Goal: Task Accomplishment & Management: Complete application form

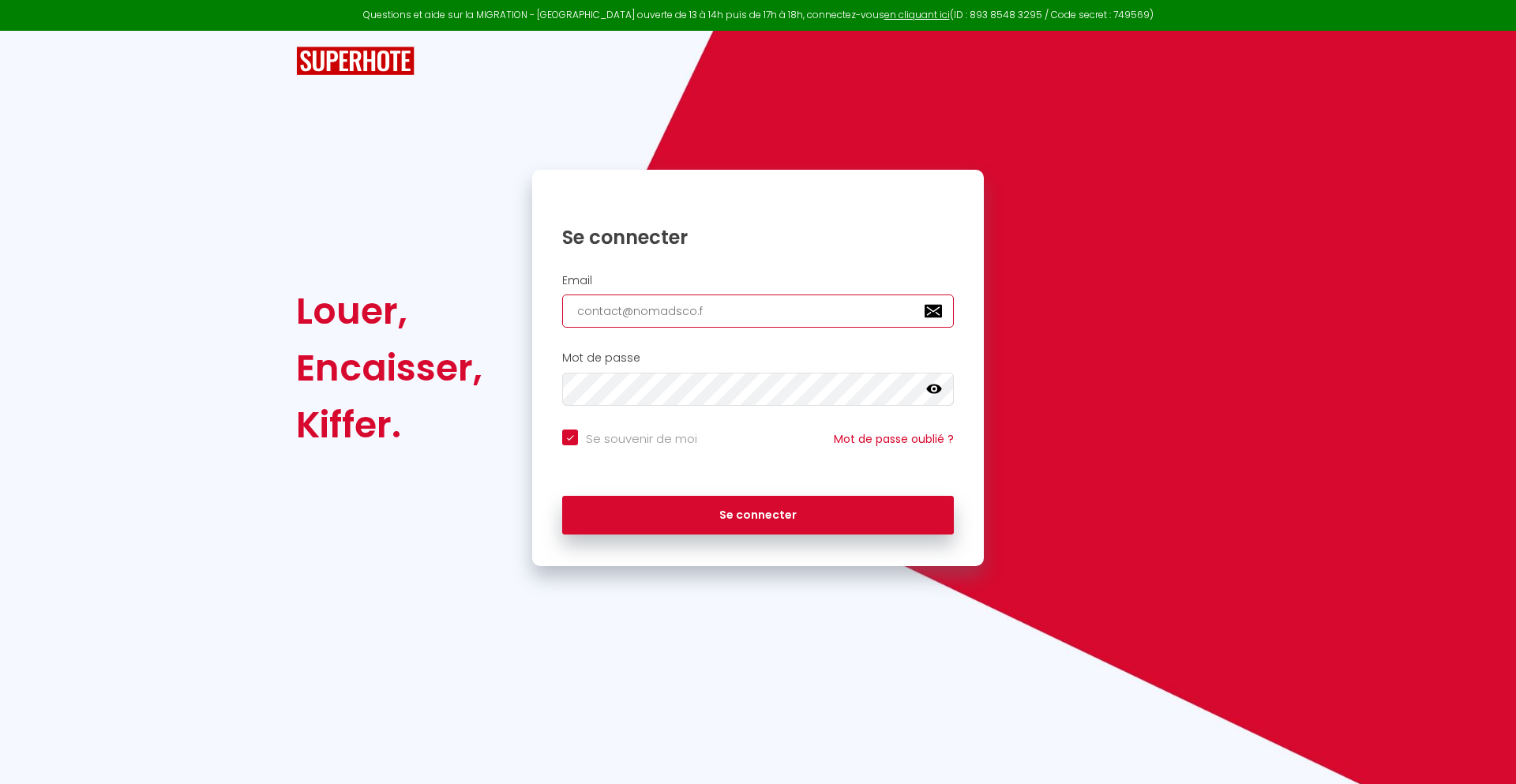
type input "[EMAIL_ADDRESS][DOMAIN_NAME]"
checkbox input "true"
type input "[EMAIL_ADDRESS][DOMAIN_NAME]"
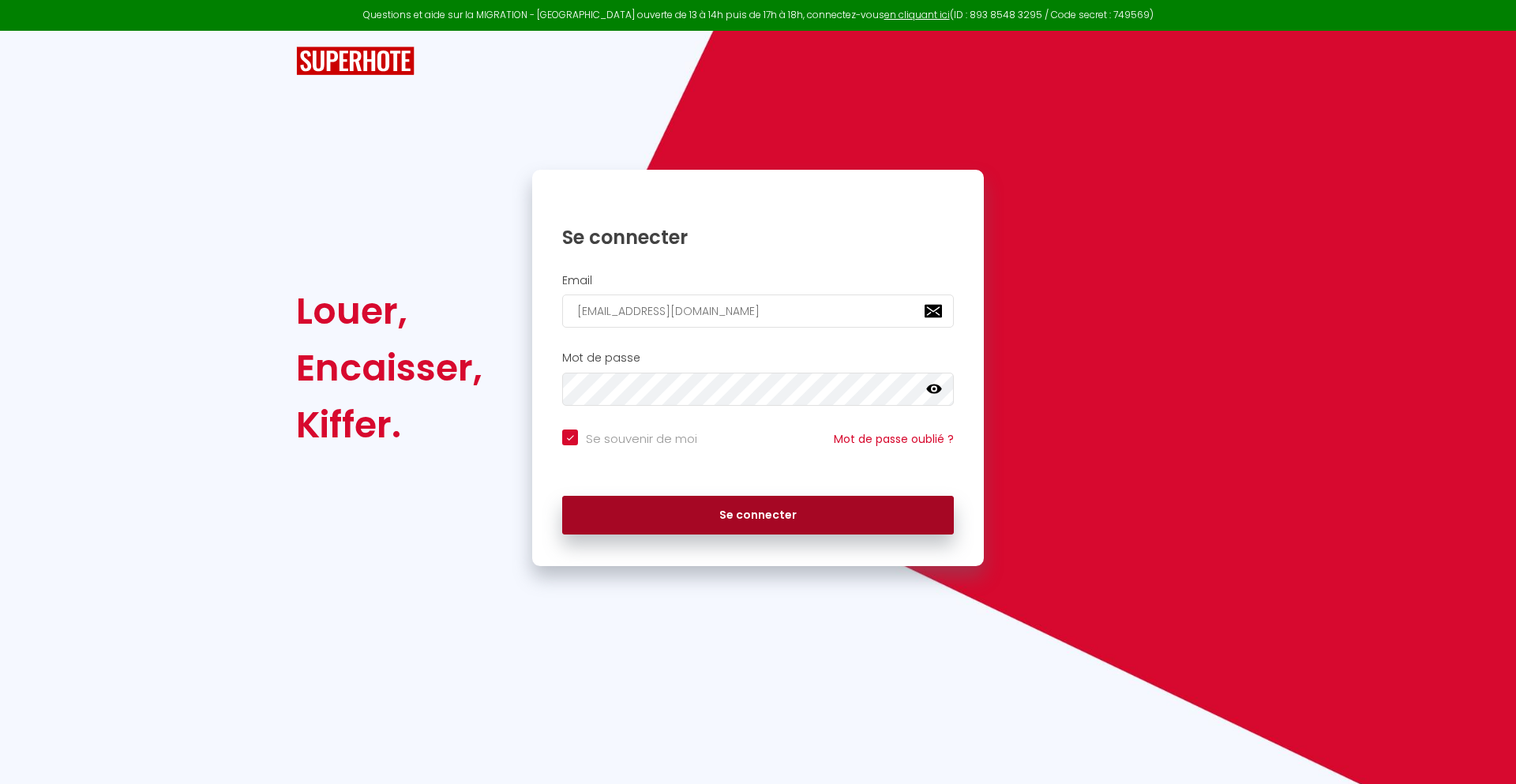
click at [758, 514] on button "Se connecter" at bounding box center [758, 514] width 392 height 40
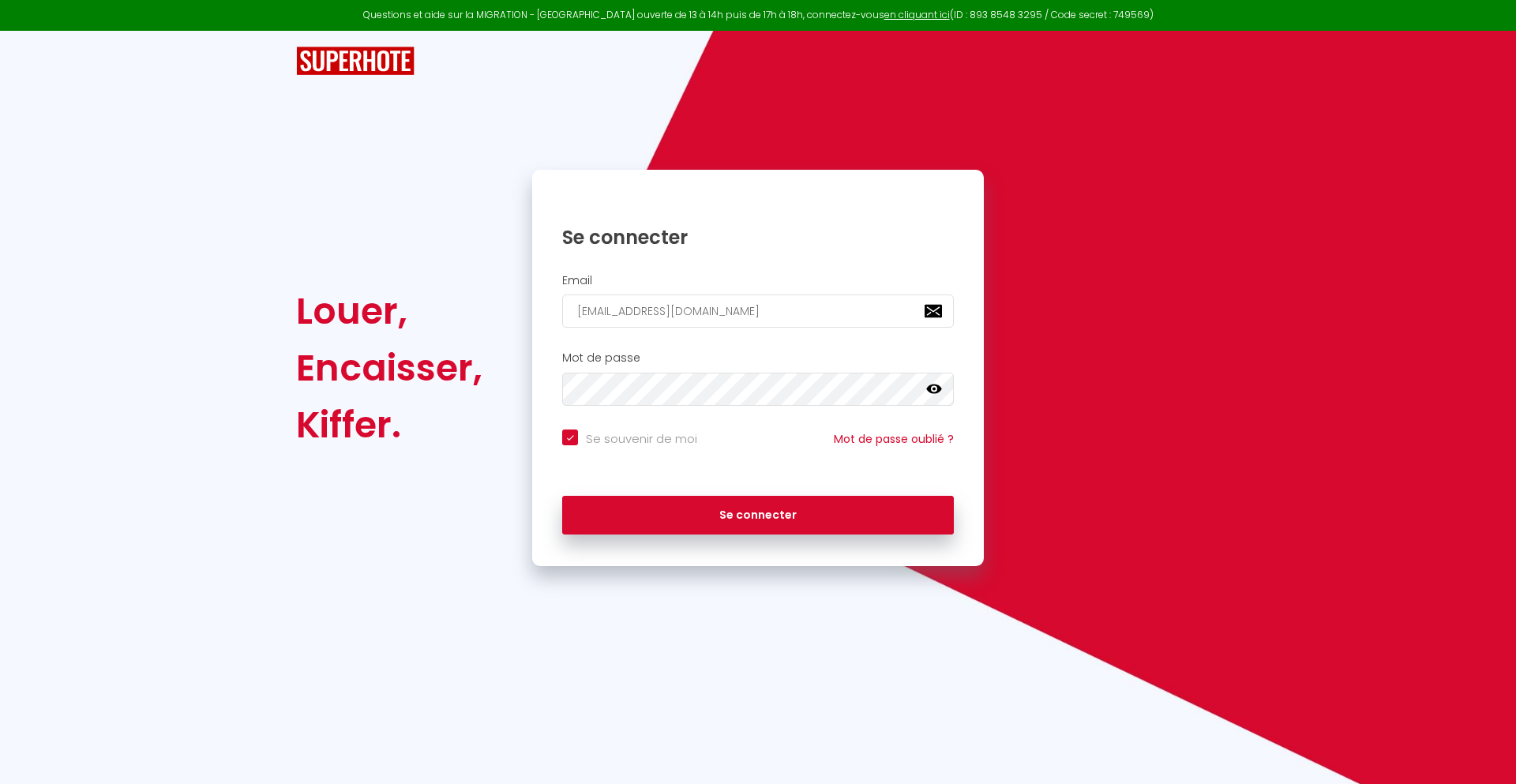
checkbox input "true"
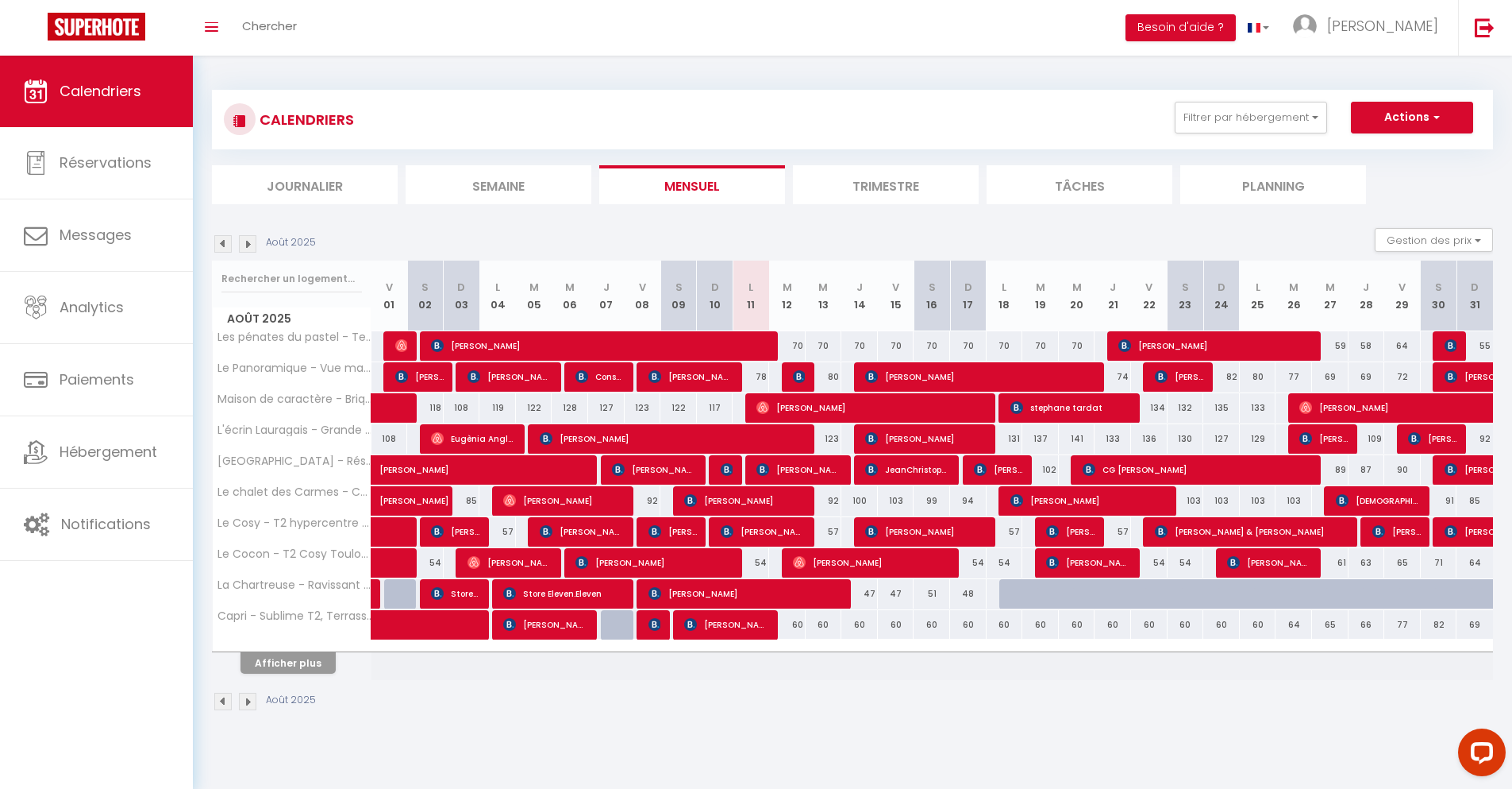
click at [305, 185] on li "Journalier" at bounding box center [305, 185] width 185 height 39
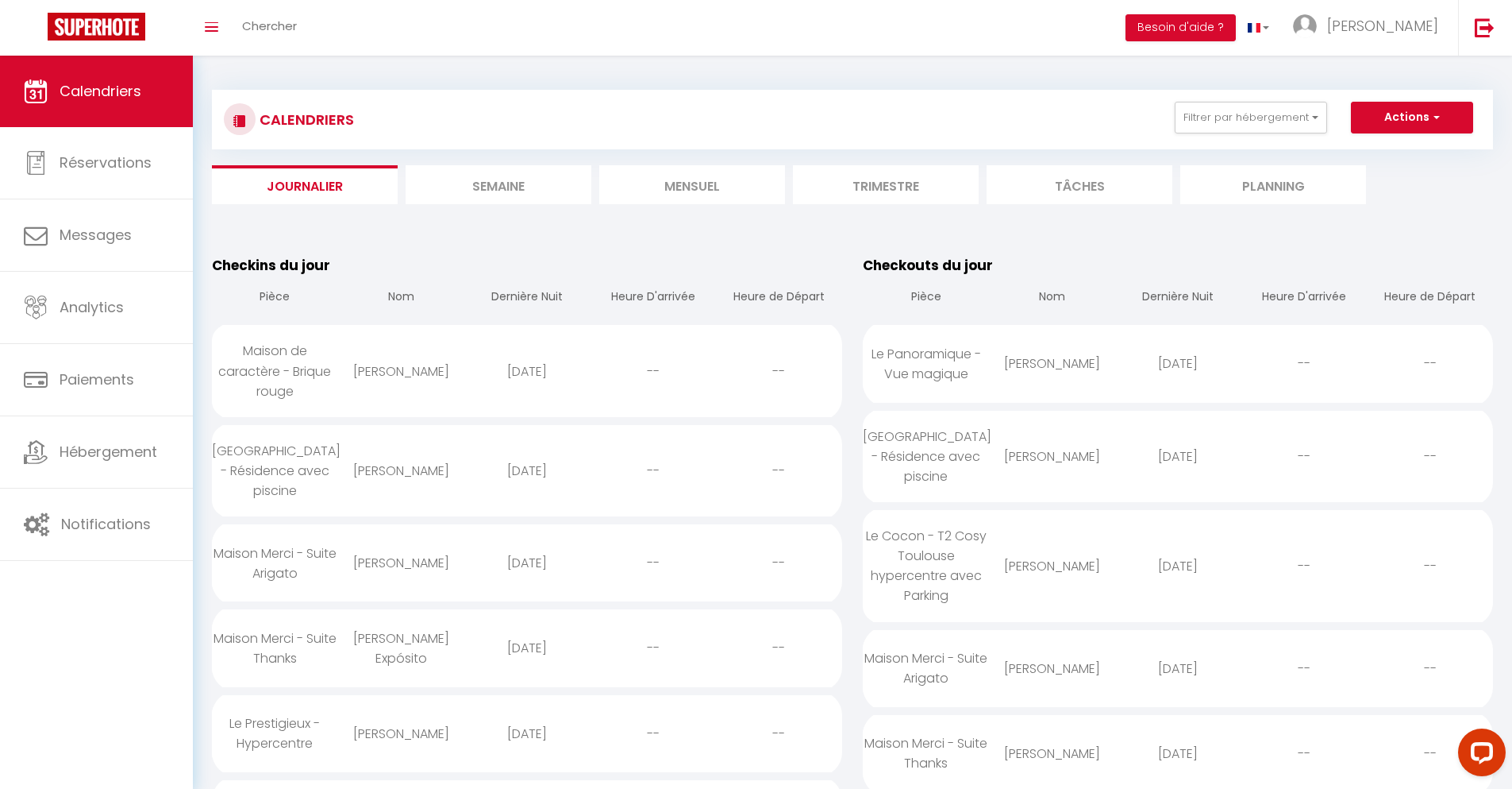
scroll to position [1117, 0]
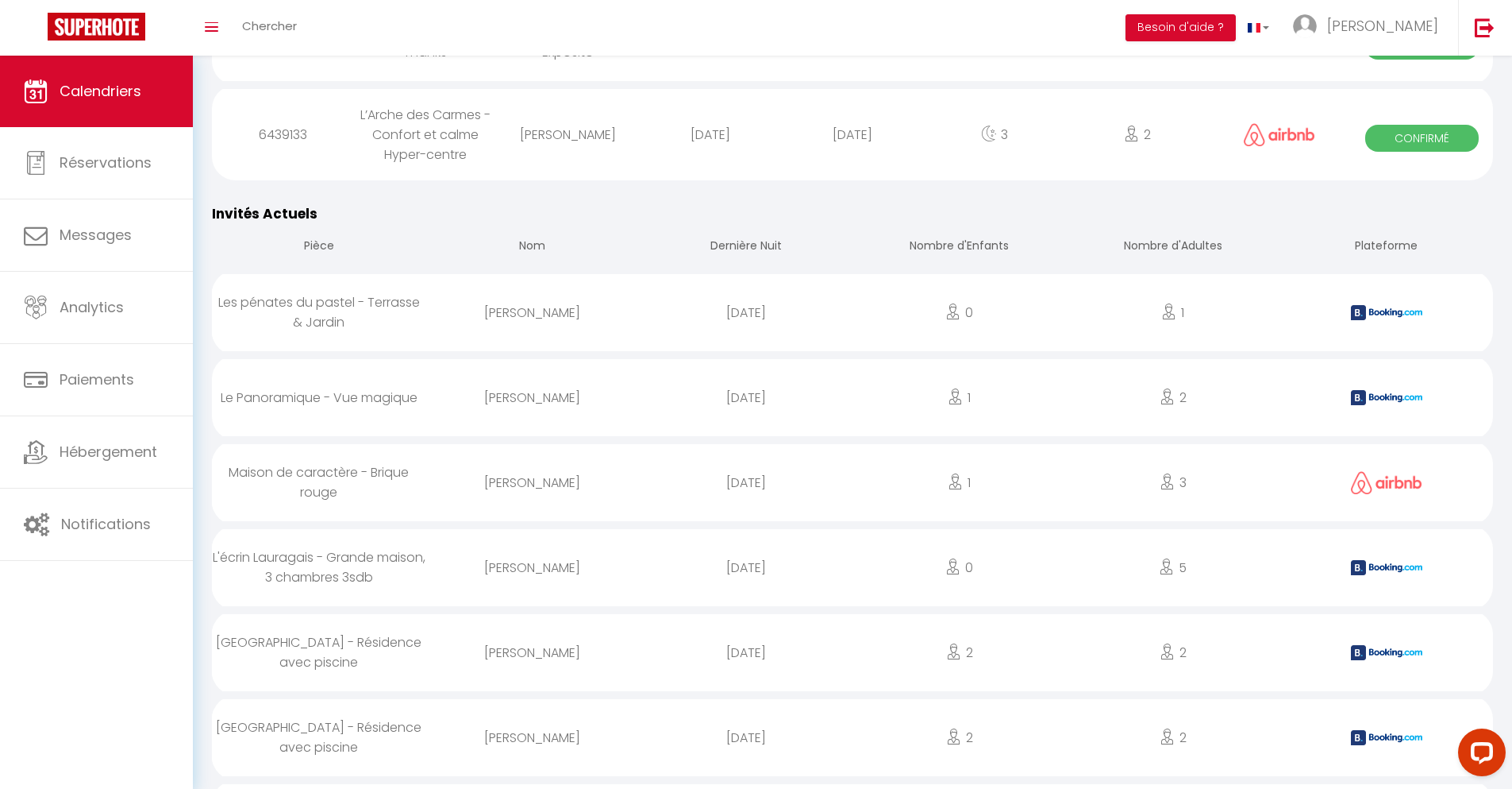
select select "0"
select select "1"
select select
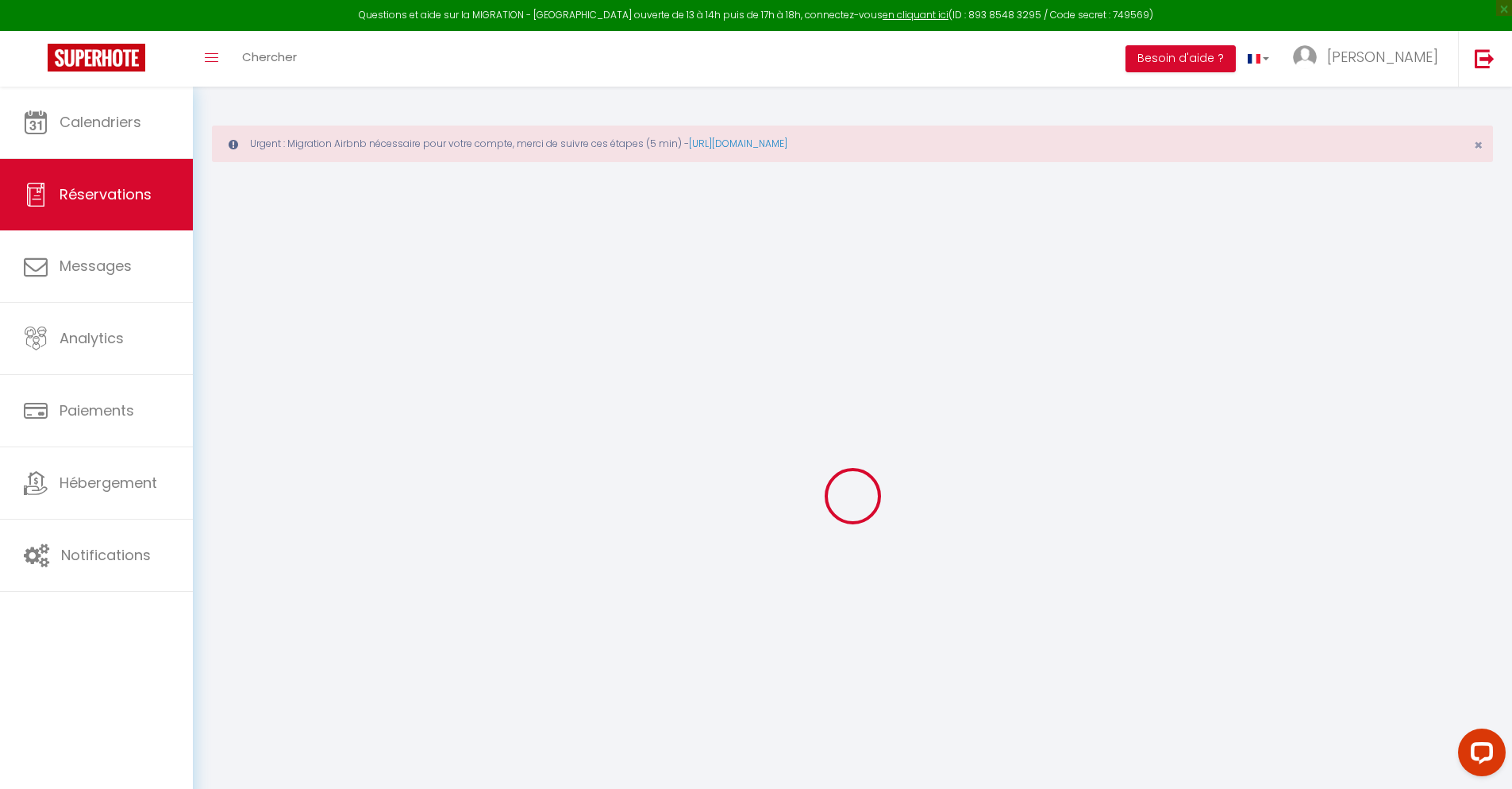
type input "[PERSON_NAME]"
type input "[EMAIL_ADDRESS][DOMAIN_NAME]"
type input "[PHONE_NUMBER]"
type input "."
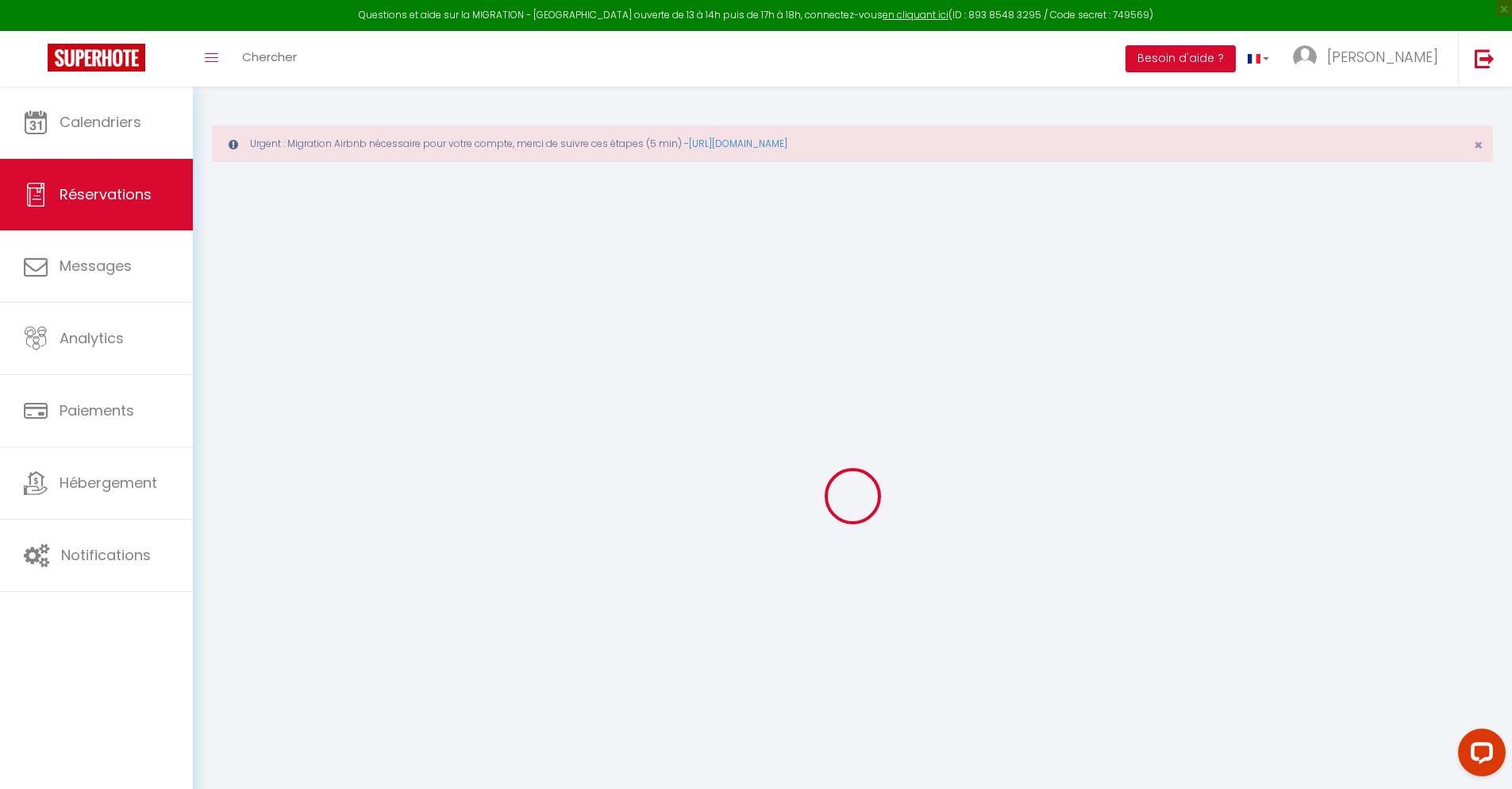
select select "ES"
type input "13.09"
type input "1.12"
select select "36910"
select select "1"
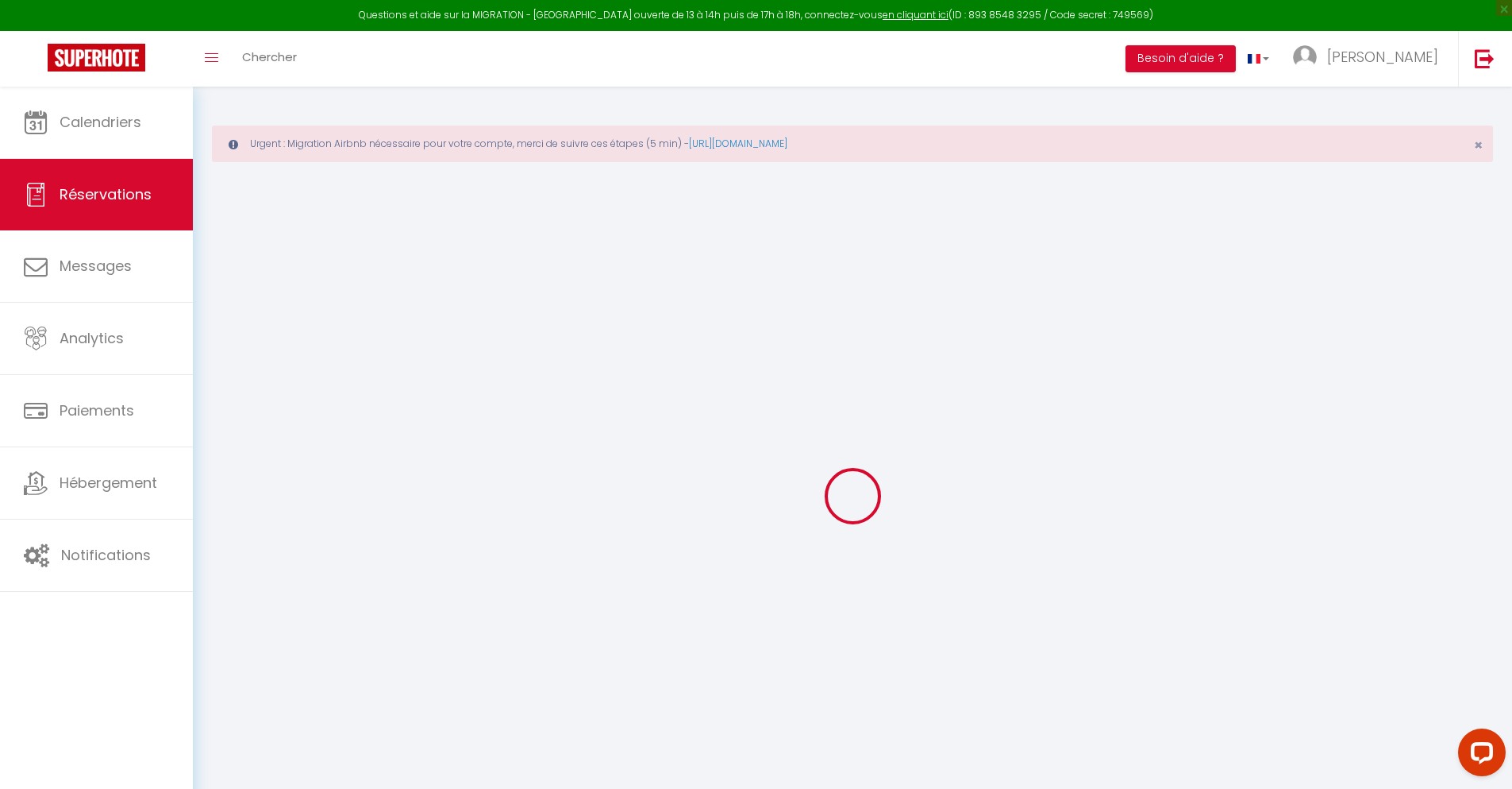
select select
type input "2"
select select "12"
select select
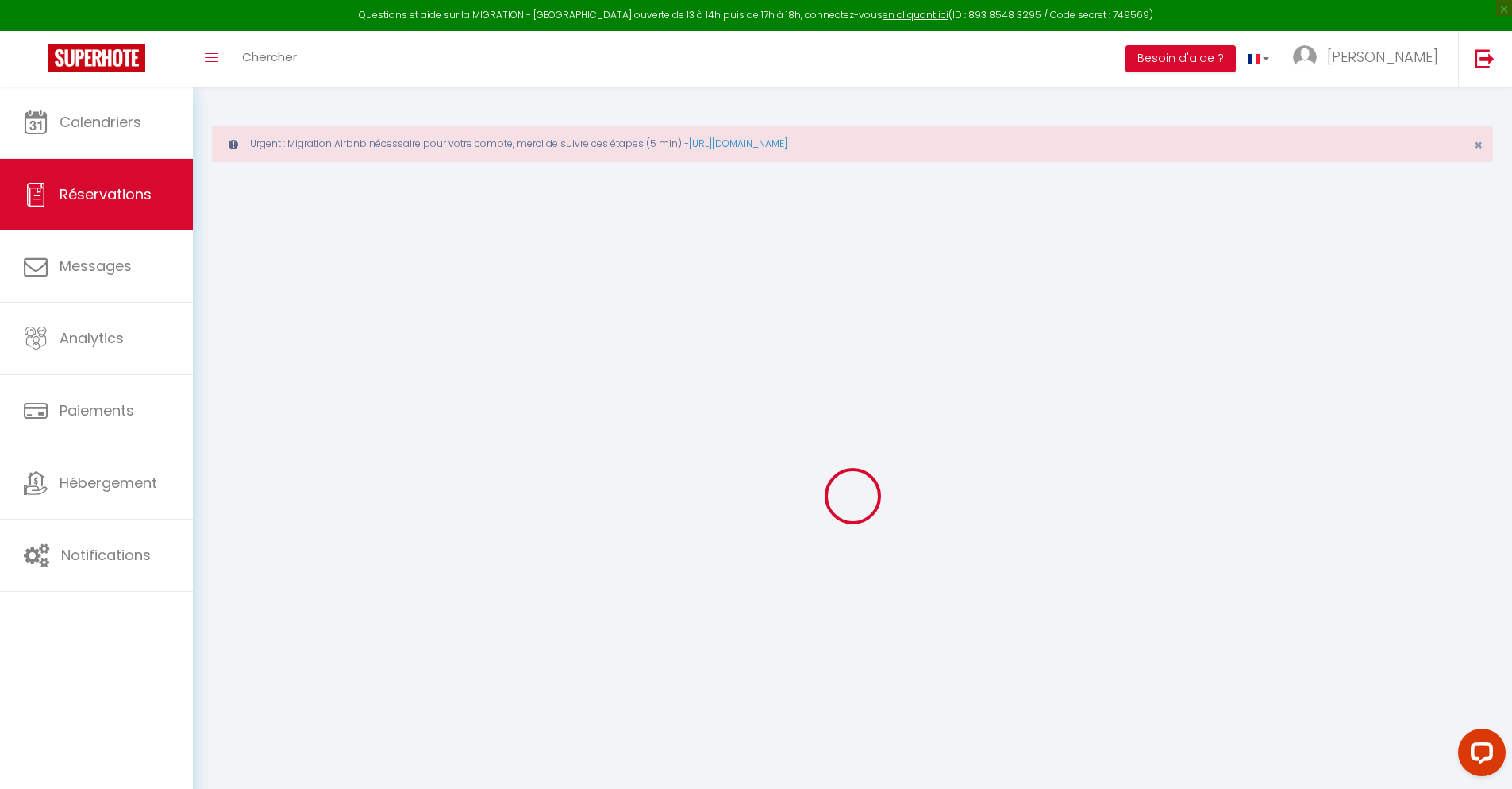
type input "46.98"
checkbox input "false"
type input "0"
select select "2"
type input "0"
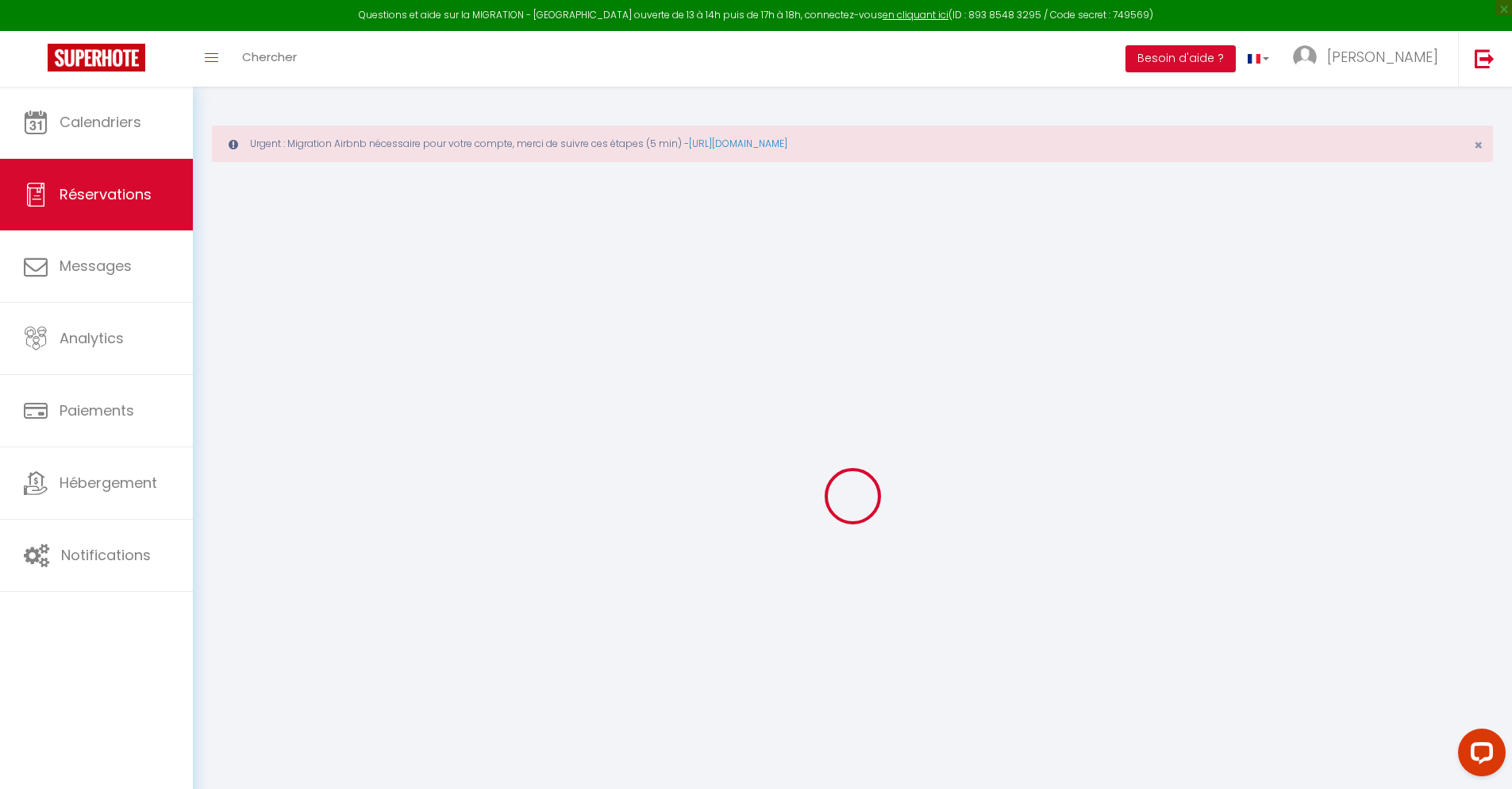
type input "0"
select select
select select "14"
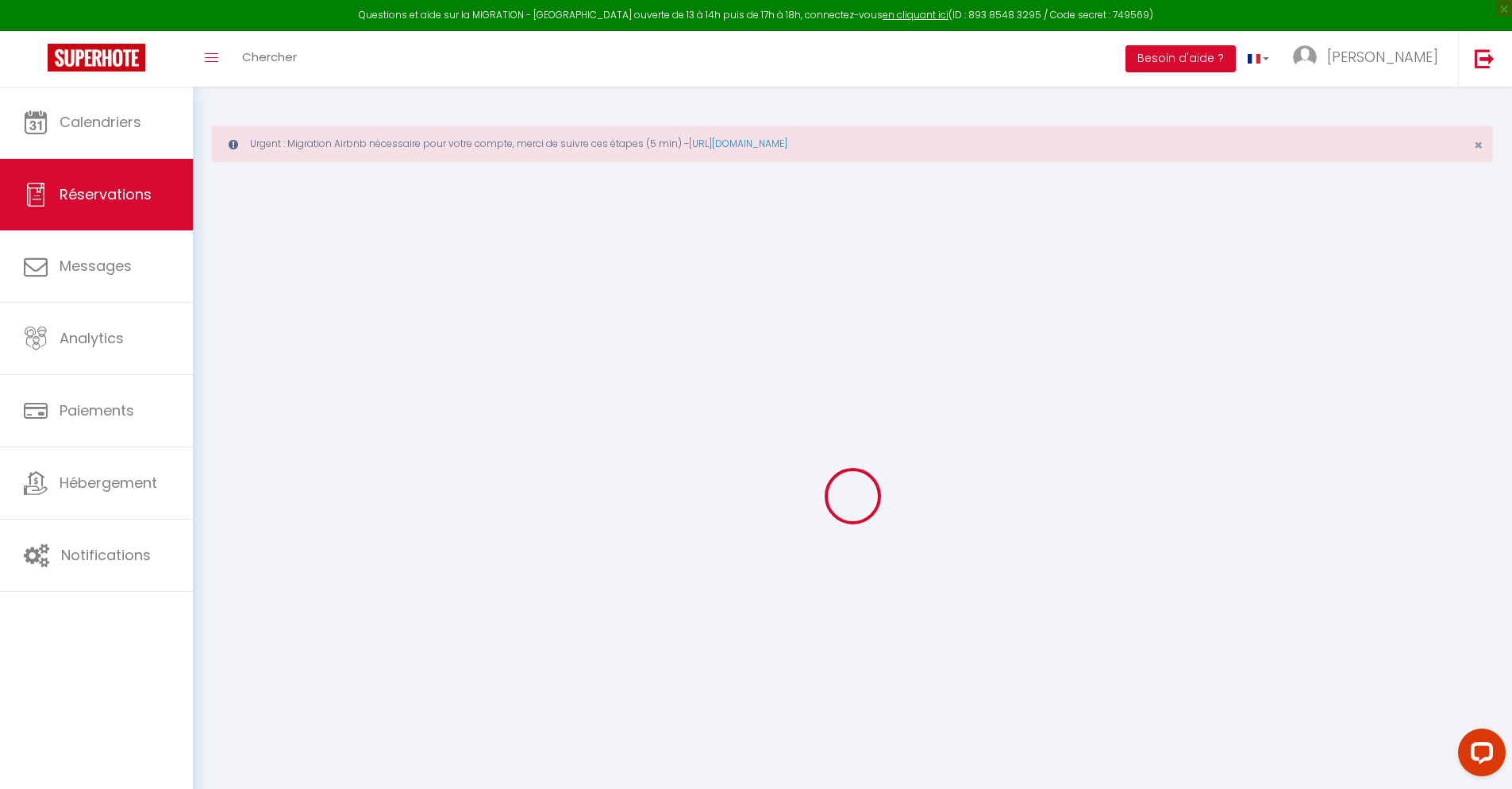
checkbox input "false"
select select
checkbox input "false"
select select
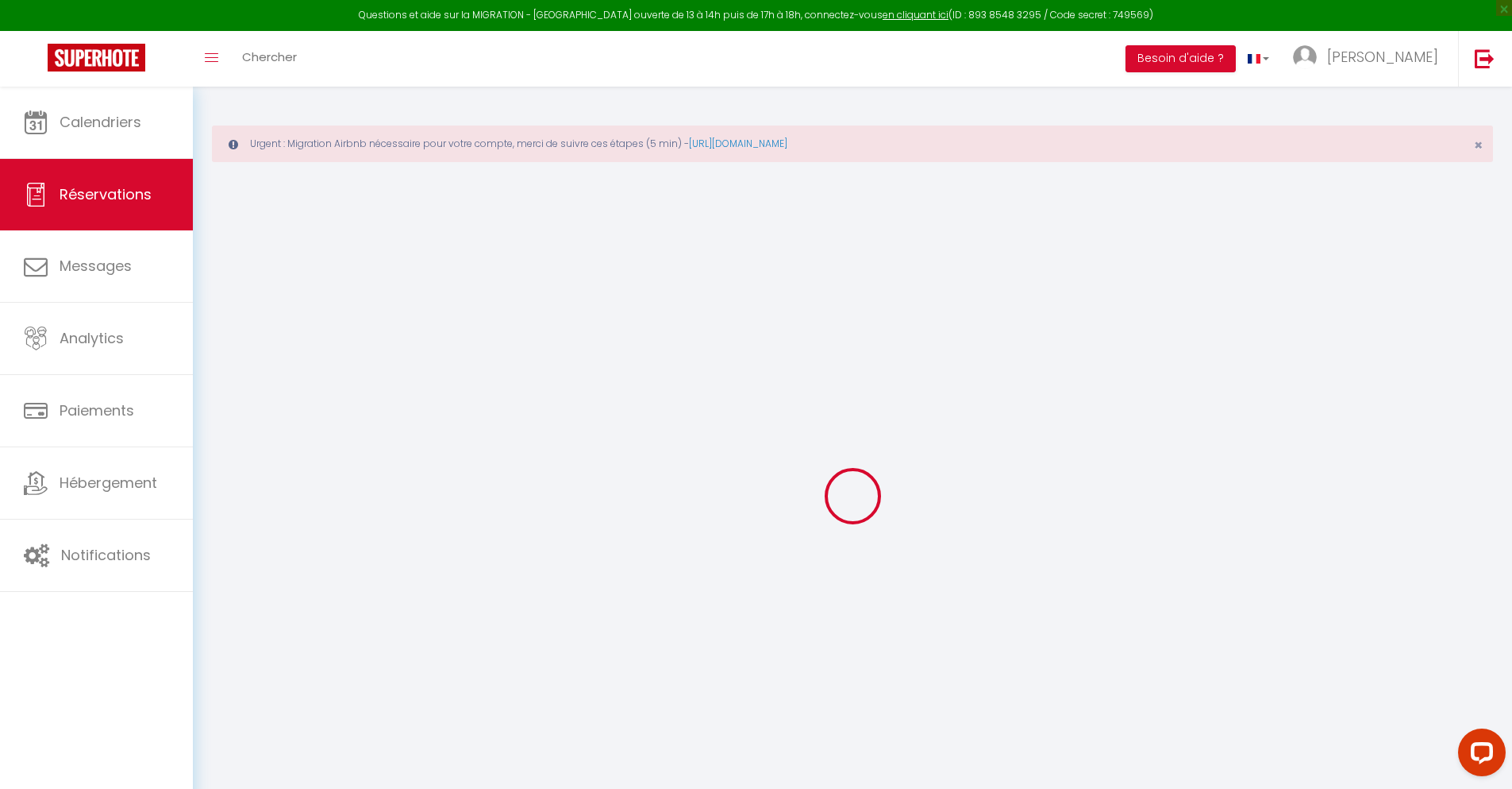
select select
checkbox input "false"
type textarea "** THIS RESERVATION HAS BEEN PRE-PAID ** BOOKING NOTE : Payment charge is EUR 1…"
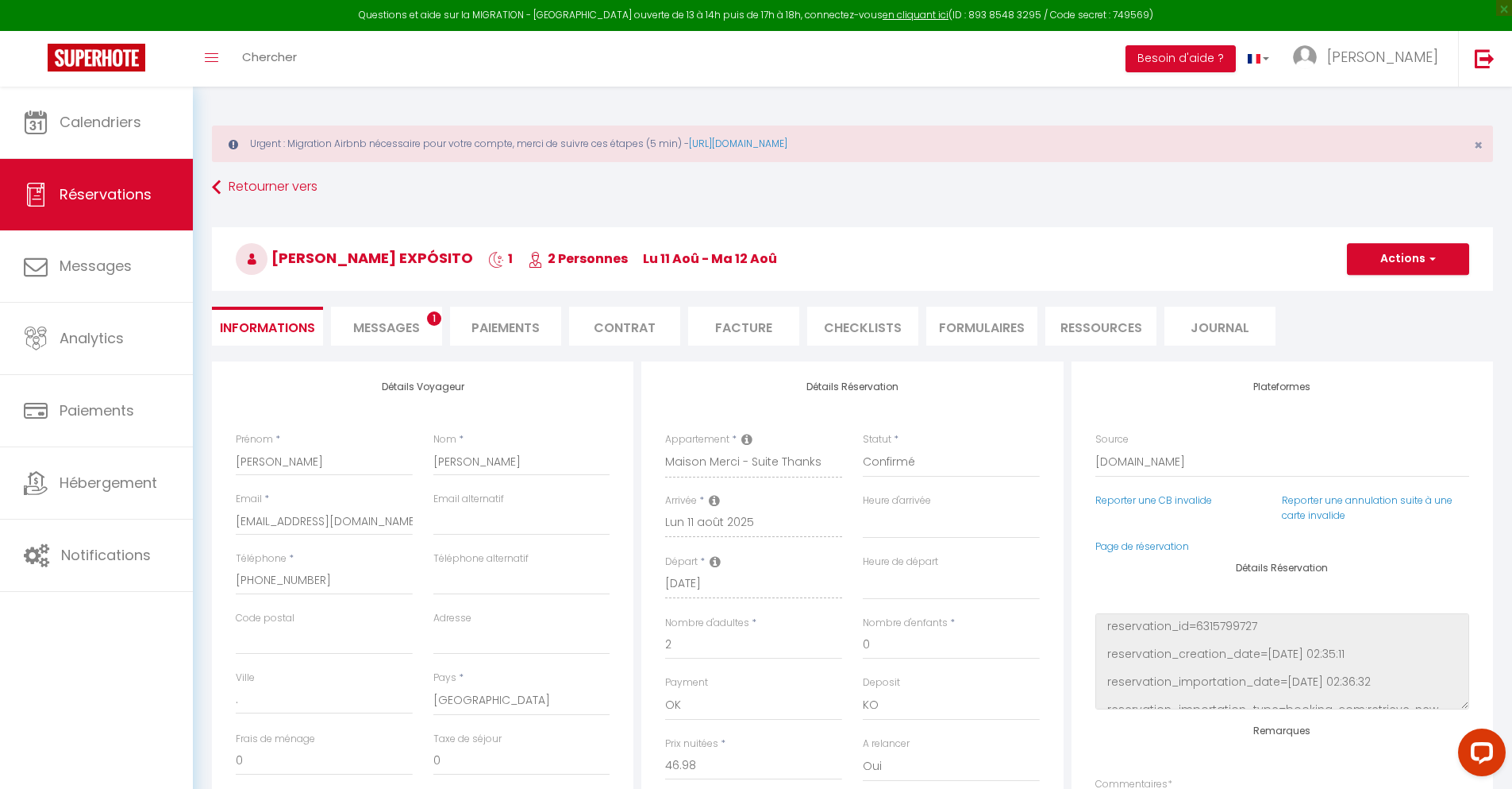
type input "30"
type input "3.08"
select select
checkbox input "false"
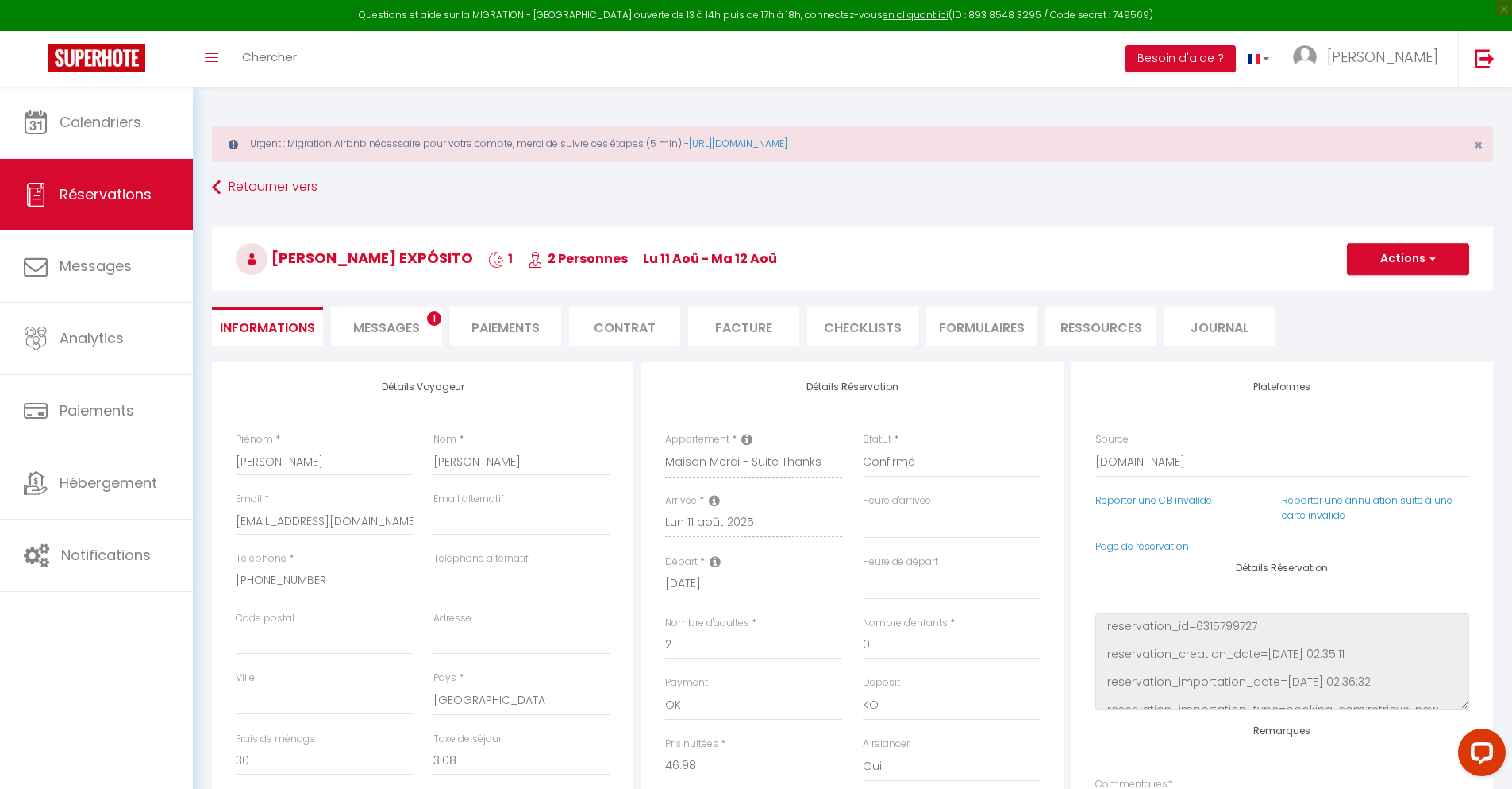
select select
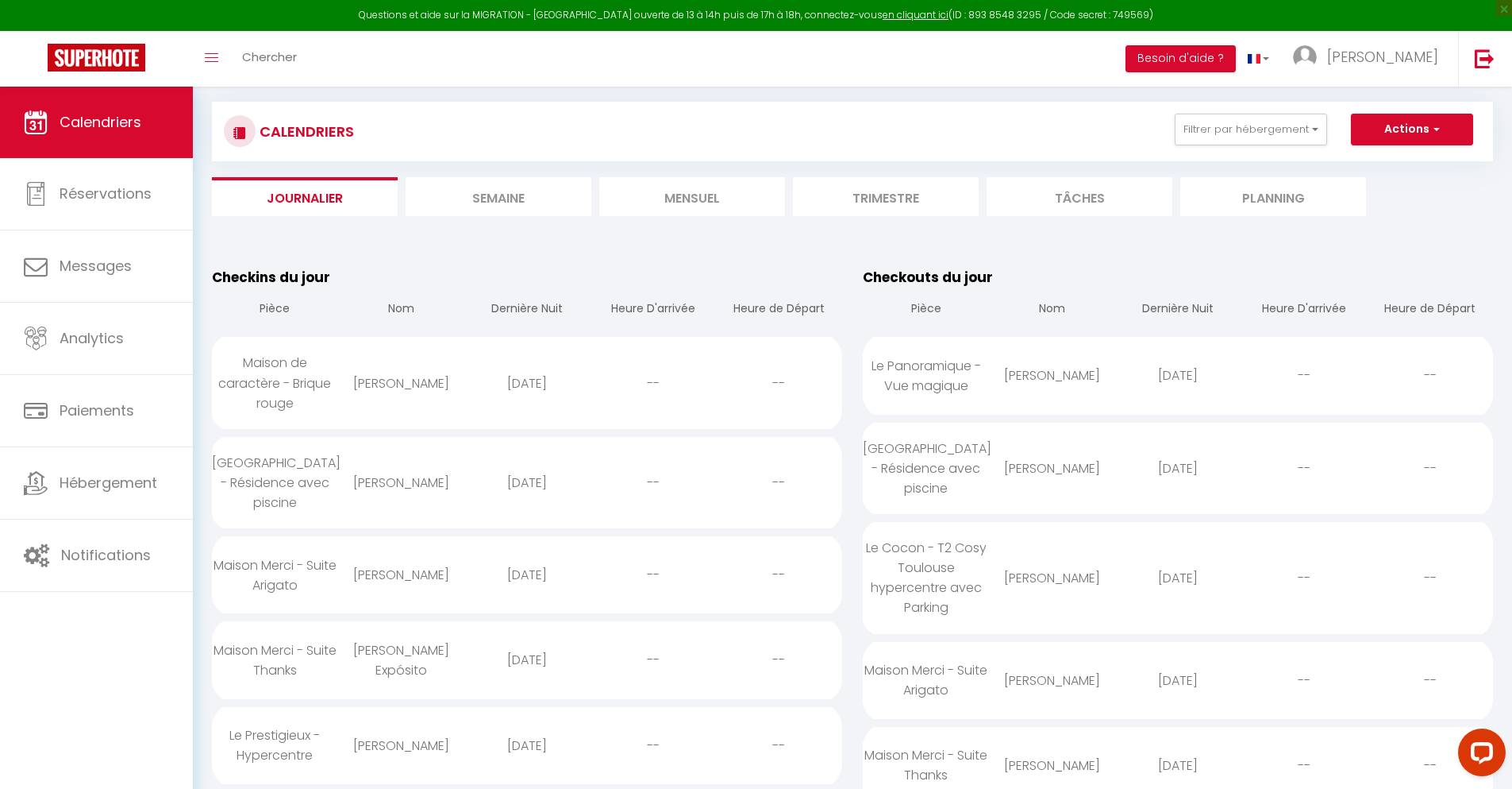
scroll to position [1385, 0]
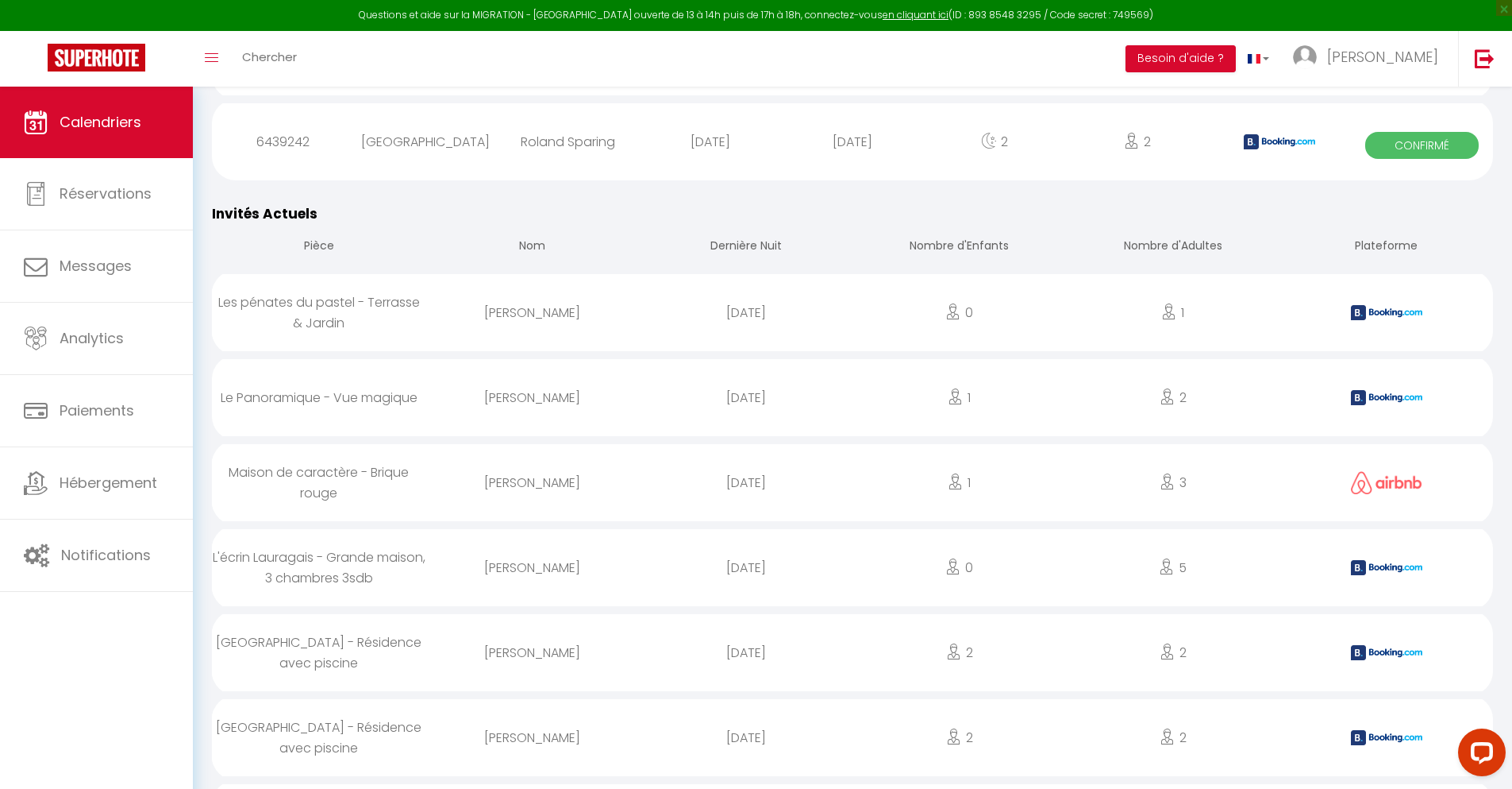
select select "0"
select select "1"
select select
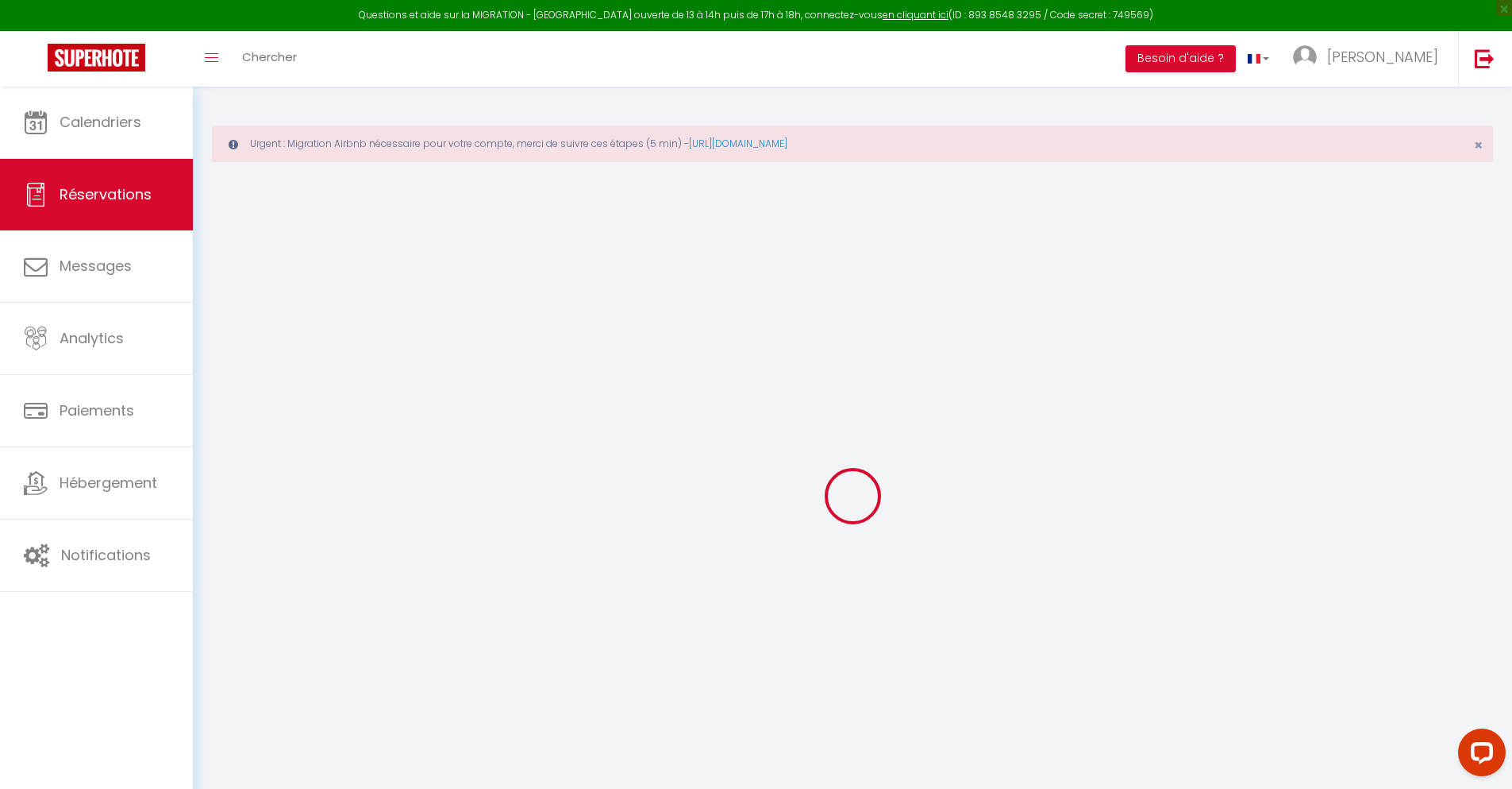
select select
checkbox input "false"
type textarea "isAutoTranslationEnabled=true user=[object Object] viewer=[object Object] heade…"
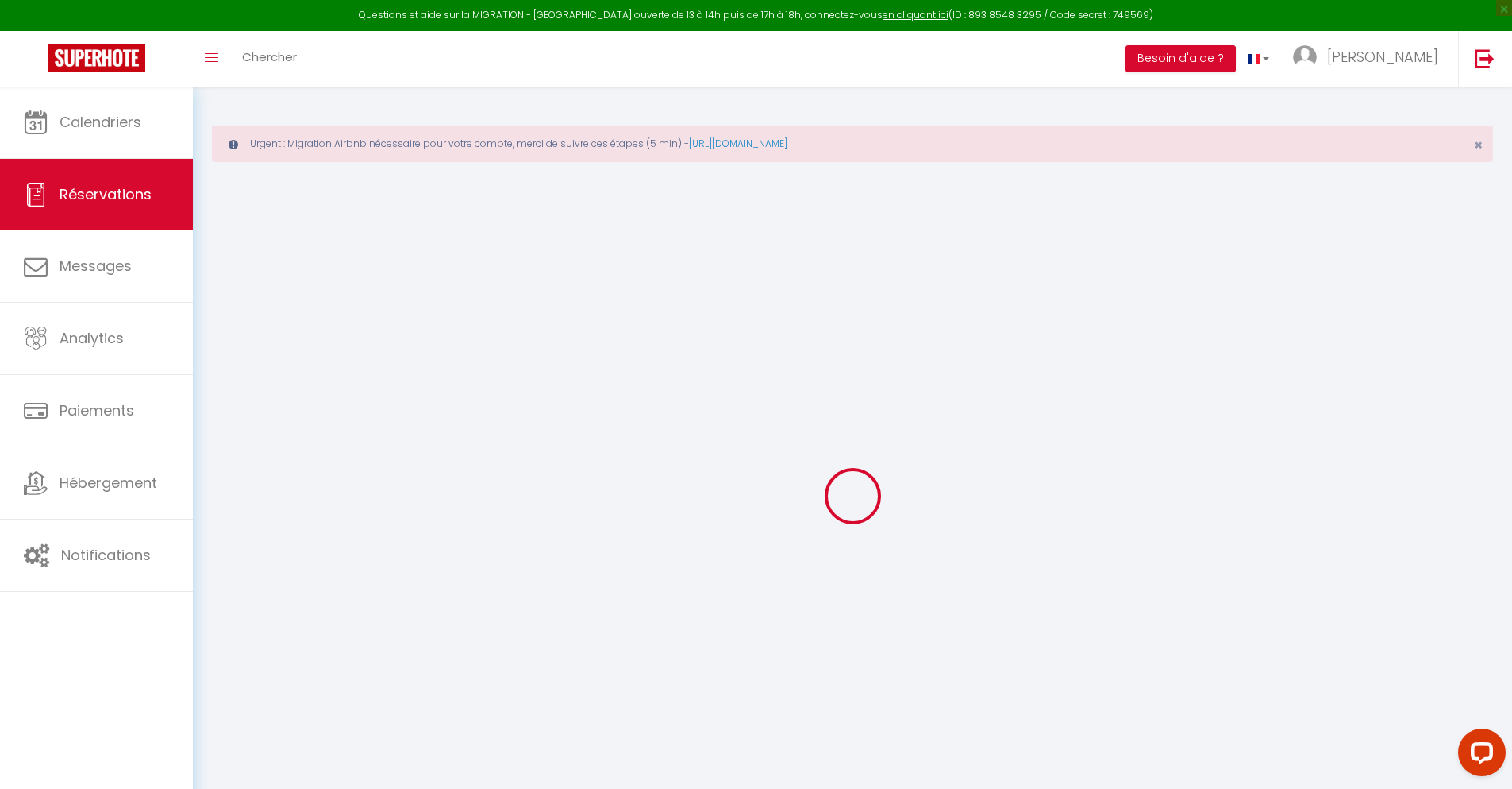
select select
checkbox input "false"
type textarea "isAutoTranslationEnabled=true user=[object Object] viewer=[object Object] heade…"
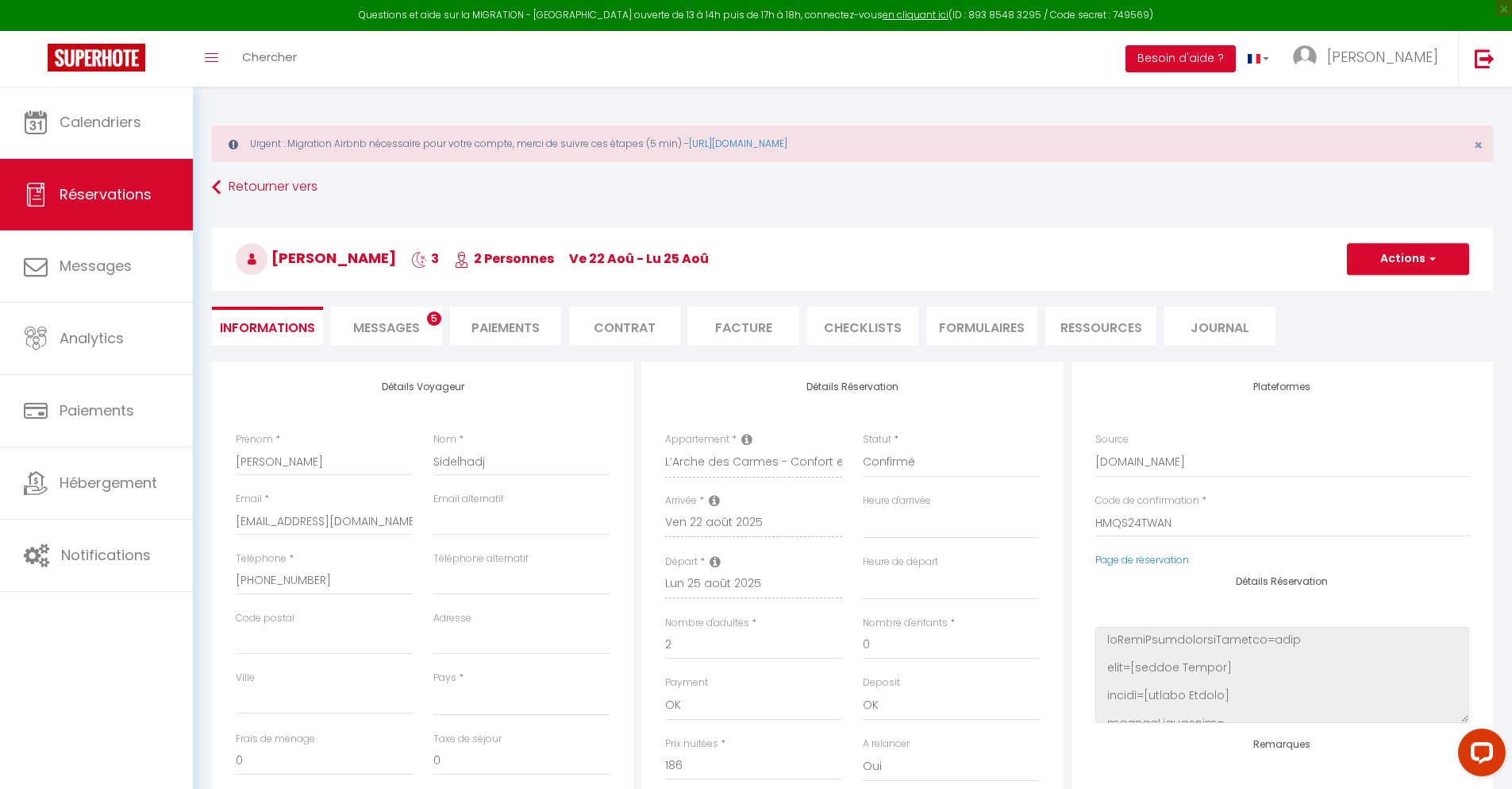
select select
type input "45"
type input "13.39"
select select
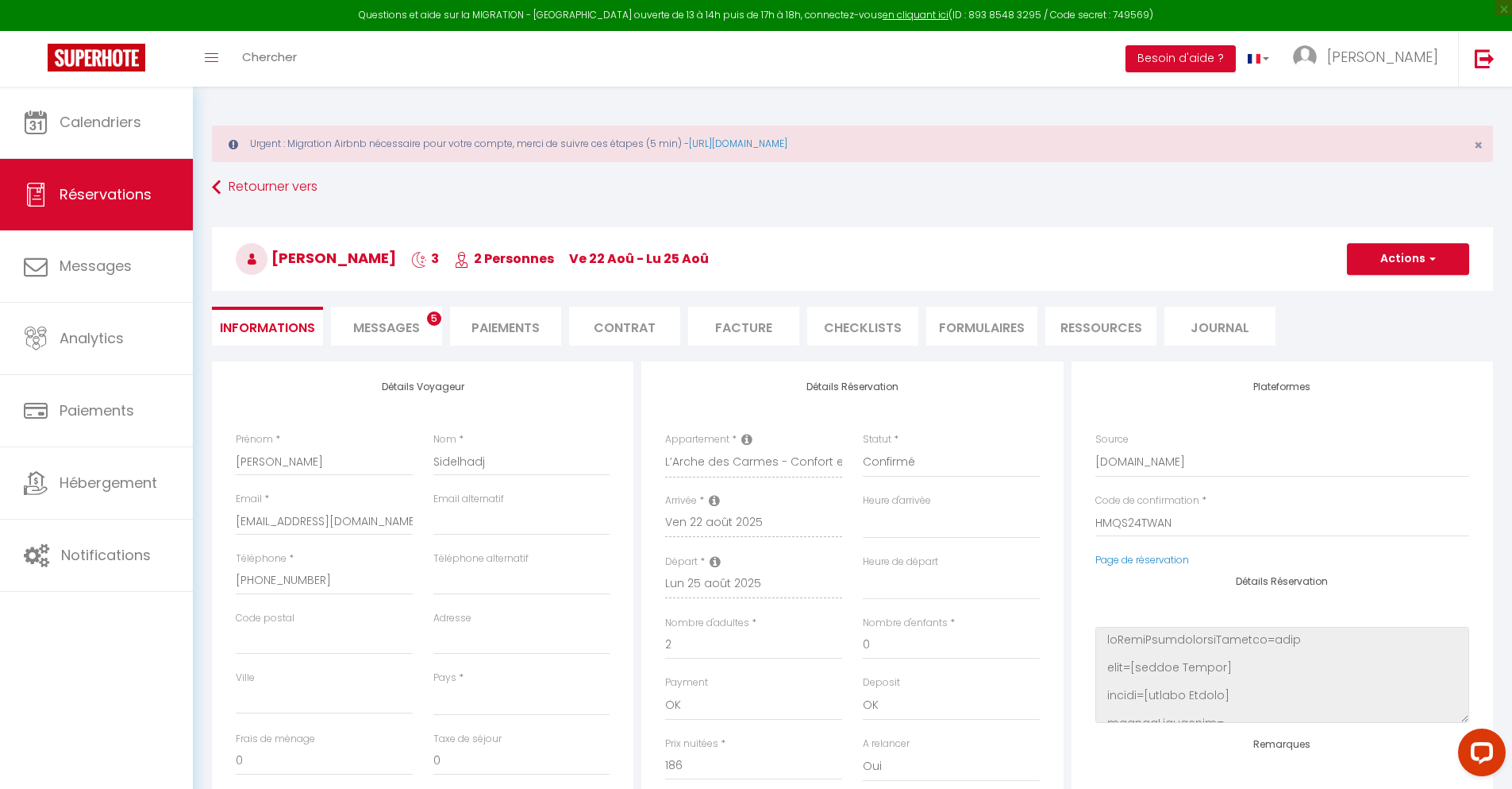
checkbox input "false"
type textarea "isAutoTranslationEnabled=true user=[object Object] viewer=[object Object] heade…"
select select
checkbox input "false"
type textarea "isAutoTranslationEnabled=true user=[object Object] viewer=[object Object] heade…"
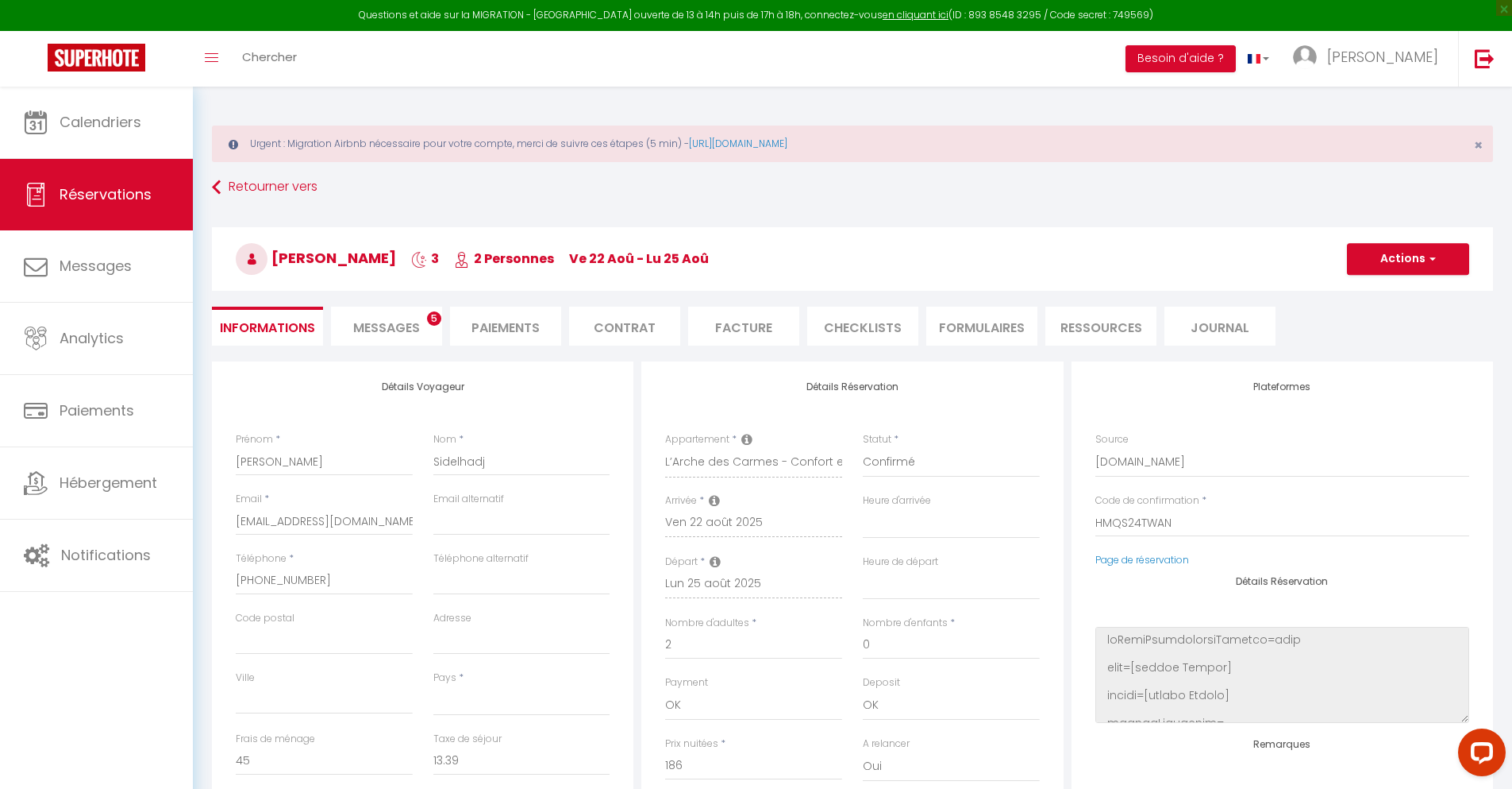
select select
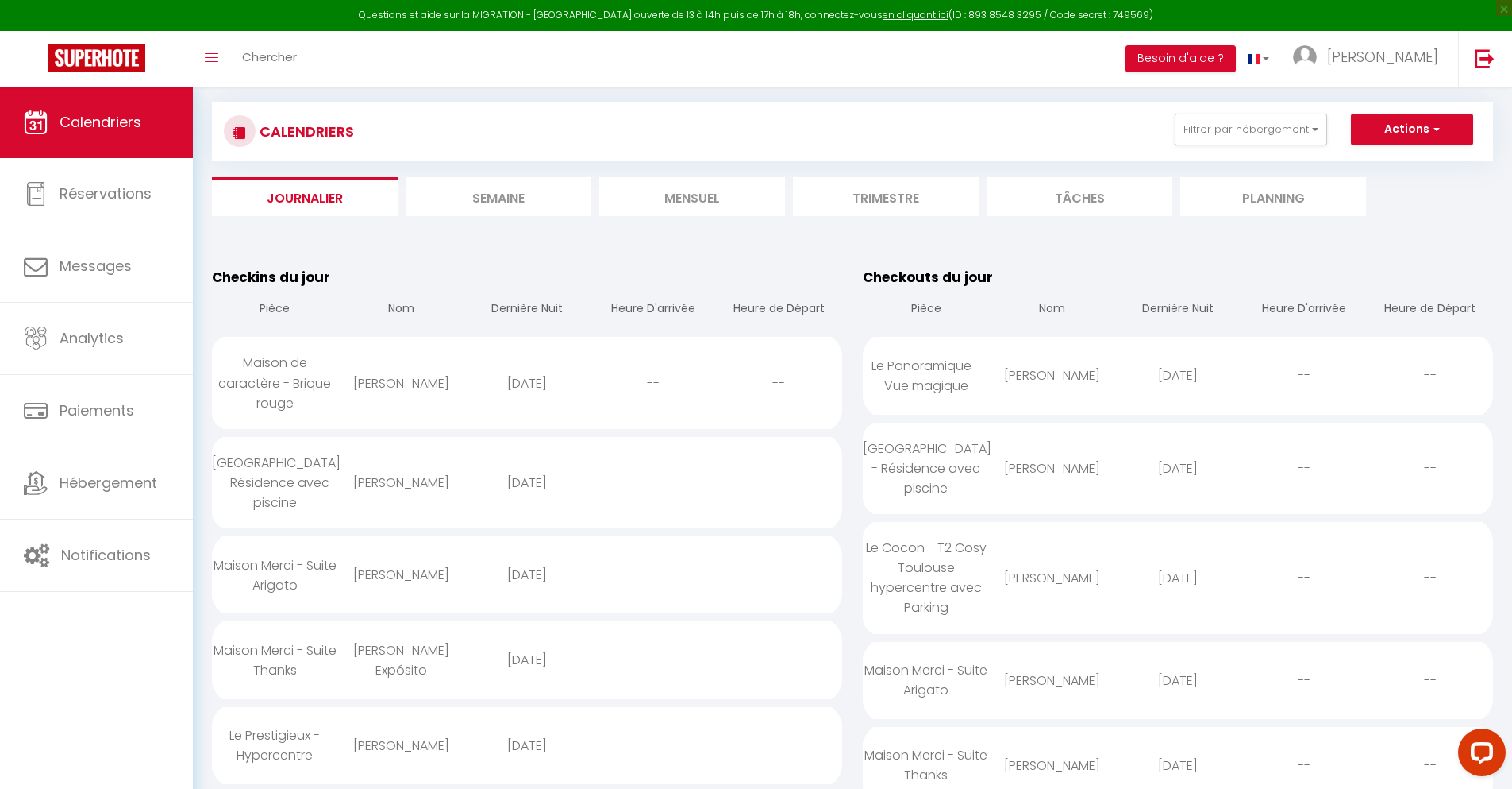
scroll to position [1484, 0]
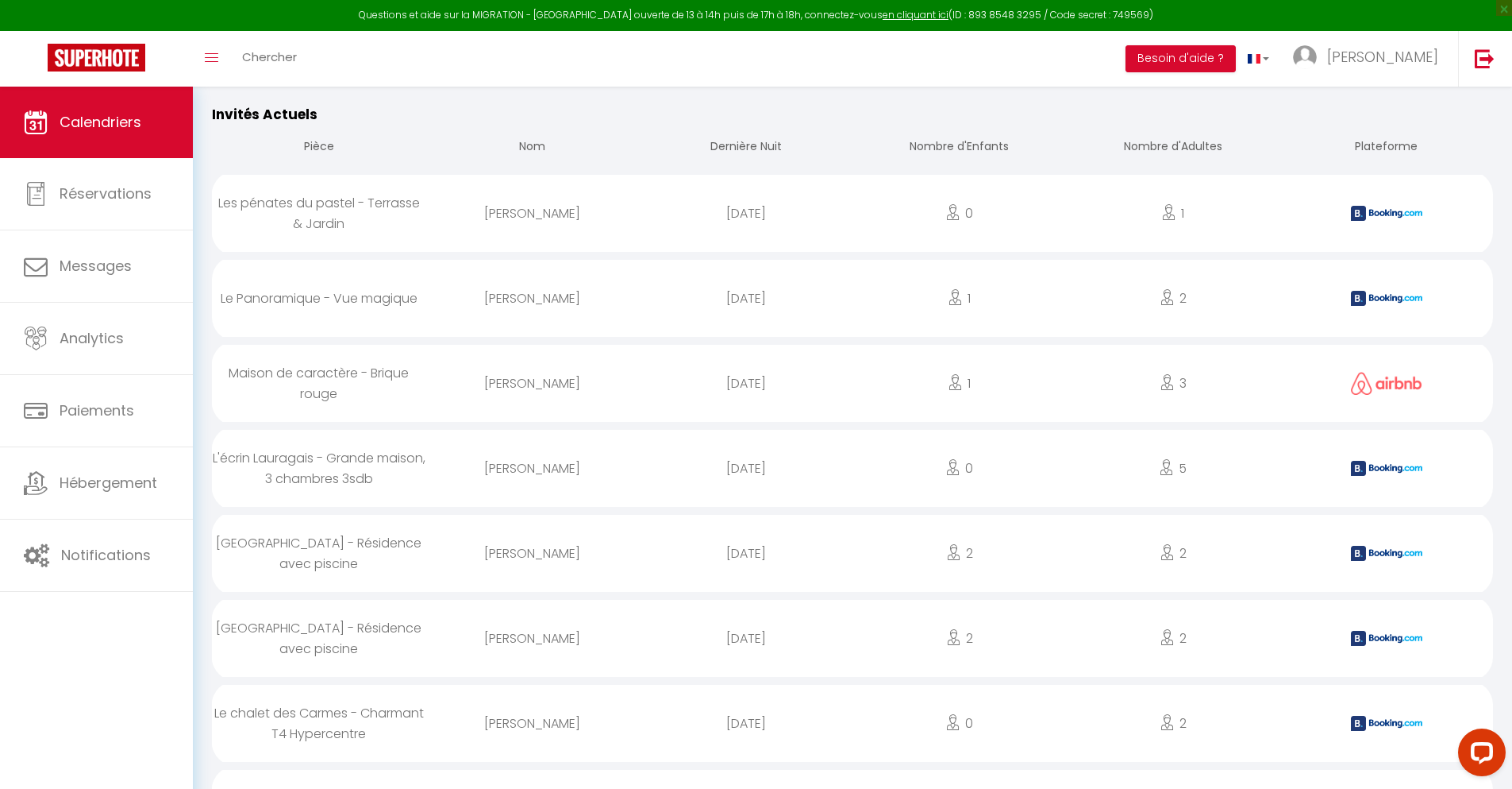
select select "0"
select select "1"
select select
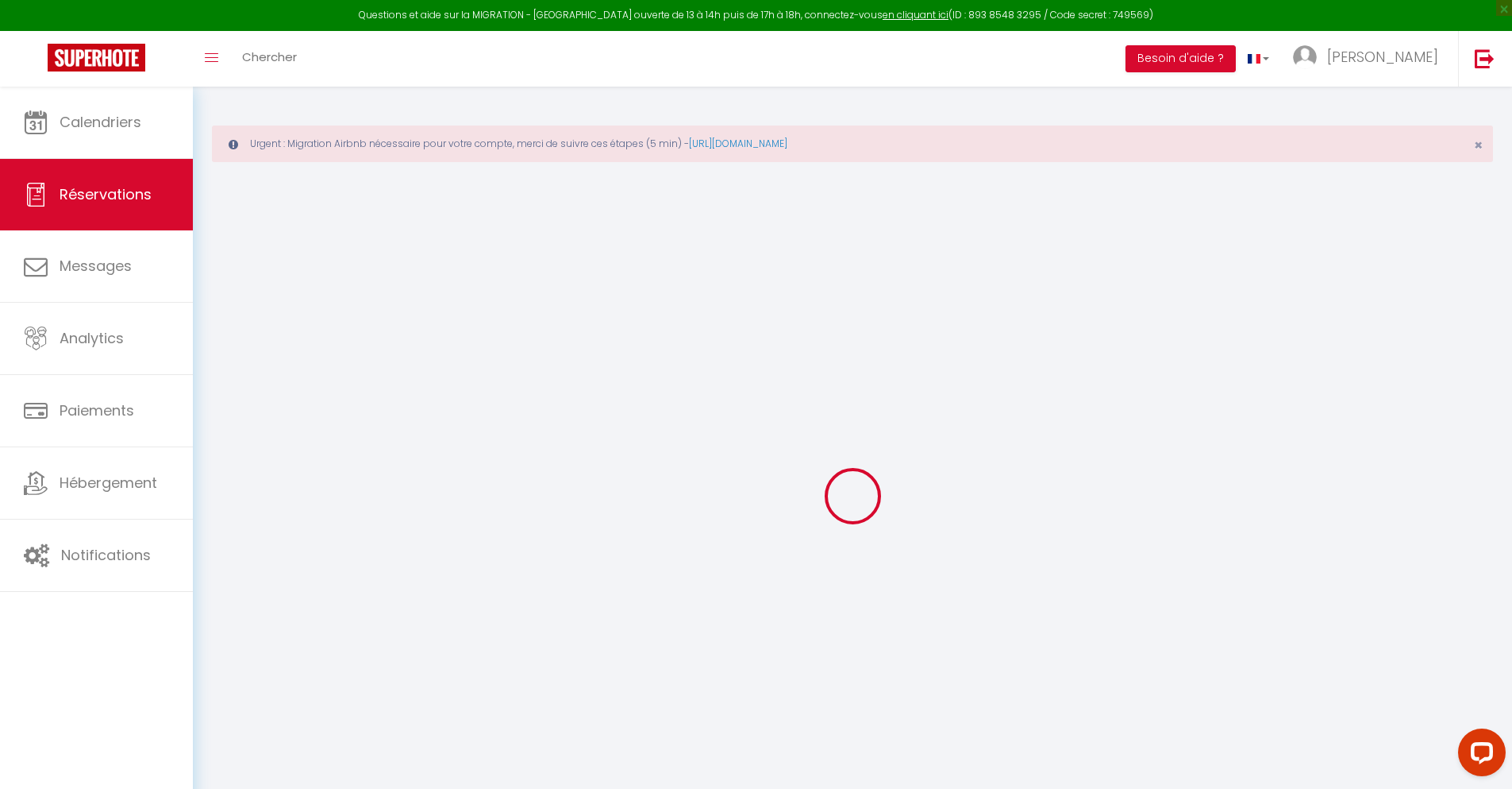
select select
checkbox input "false"
type textarea "** THIS RESERVATION HAS BEEN PRE-PAID ** BOOKING NOTE : Payment charge is EUR 5…"
type input "85"
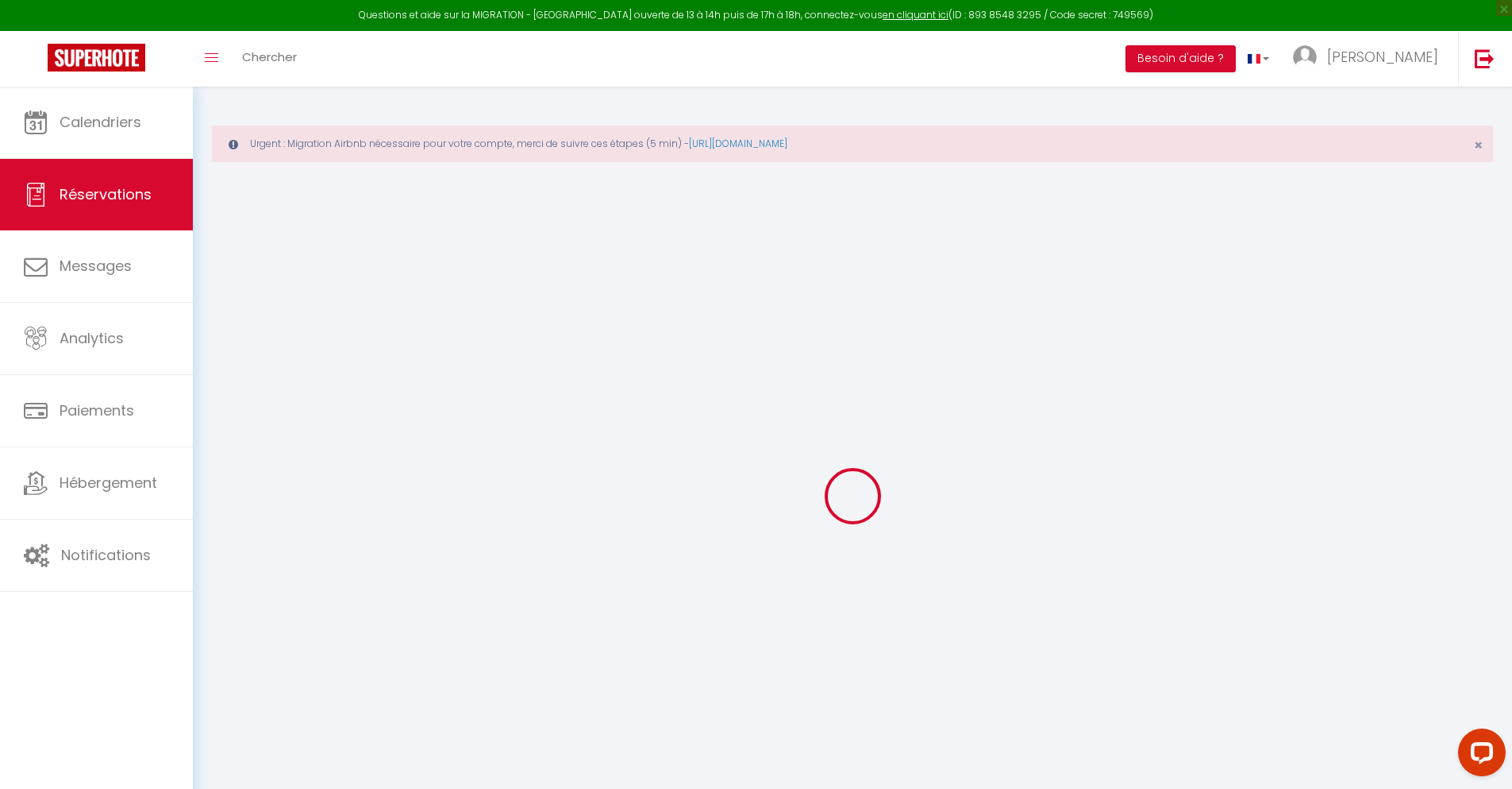
type input "17.08"
select select
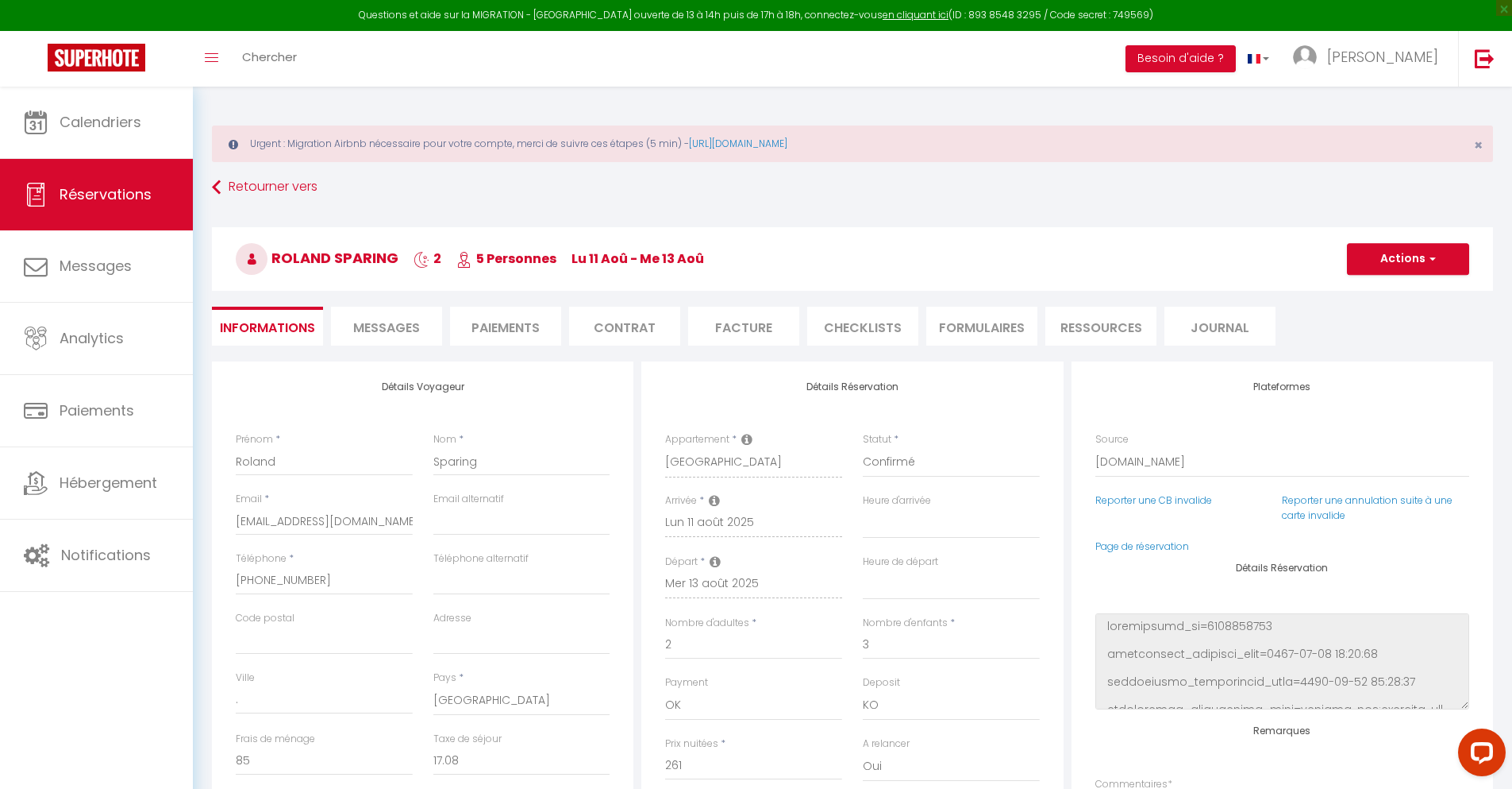
checkbox input "false"
select select
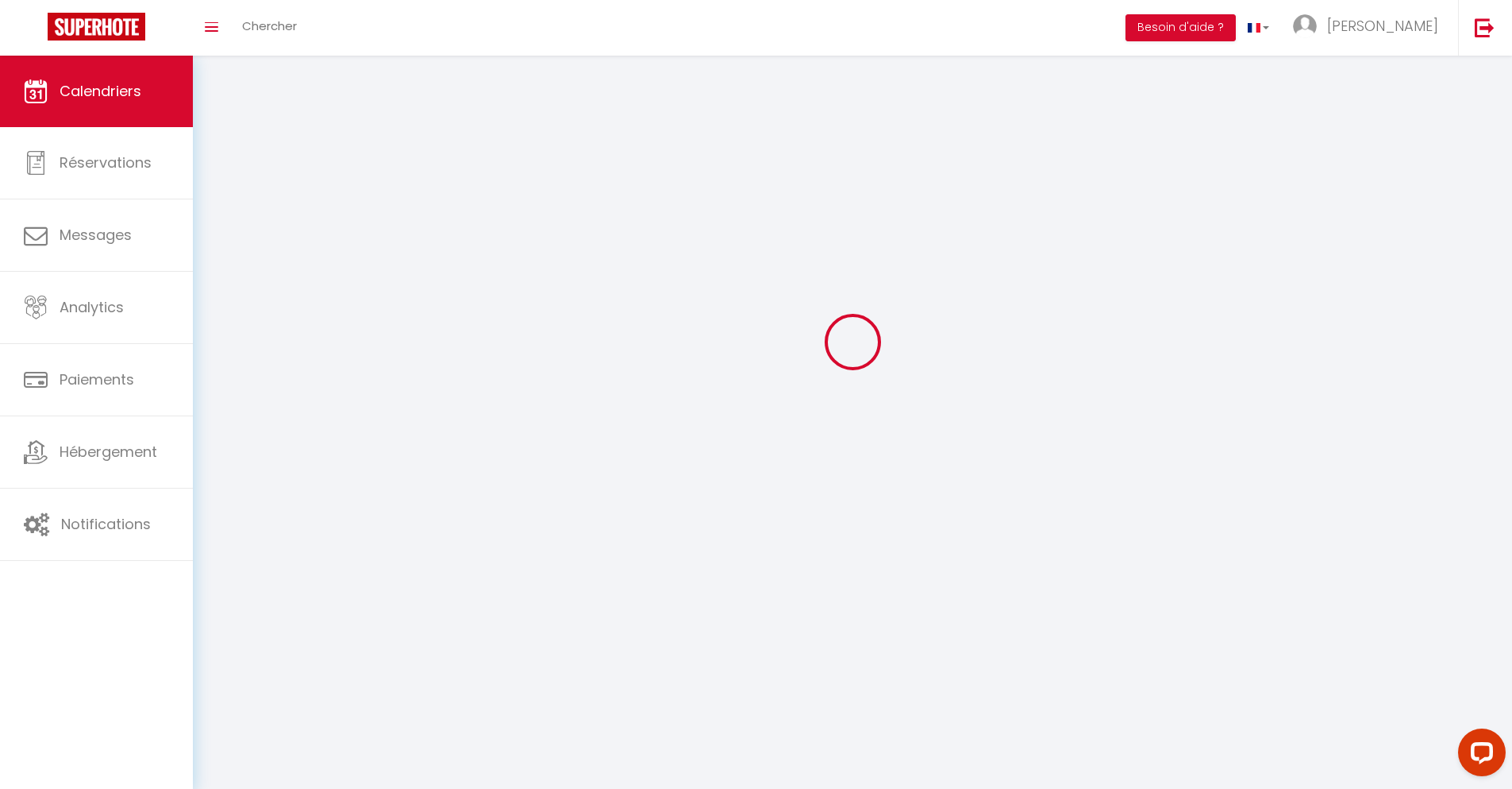
scroll to position [87, 0]
